Goal: Task Accomplishment & Management: Manage account settings

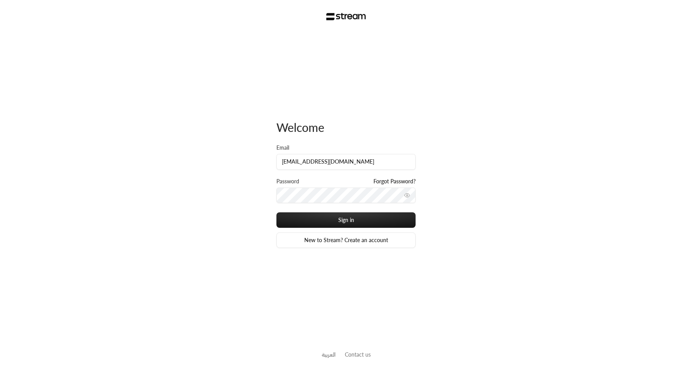
click at [465, 162] on div "Welcome Email [EMAIL_ADDRESS][DOMAIN_NAME] Password Forgot Password? Sign in Ne…" at bounding box center [346, 187] width 692 height 374
click at [357, 221] on button "Sign in" at bounding box center [346, 219] width 139 height 15
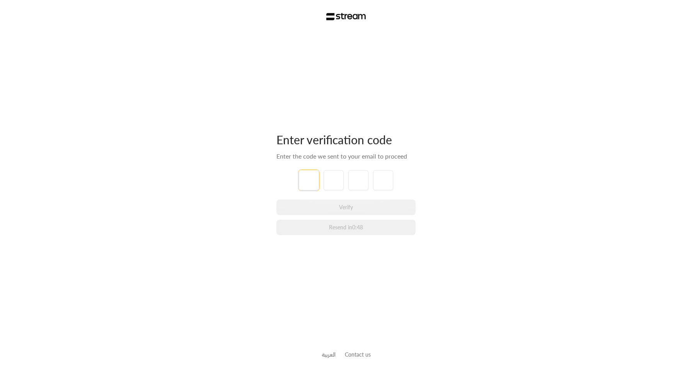
type input "4"
type input "0"
